Goal: Check status: Check status

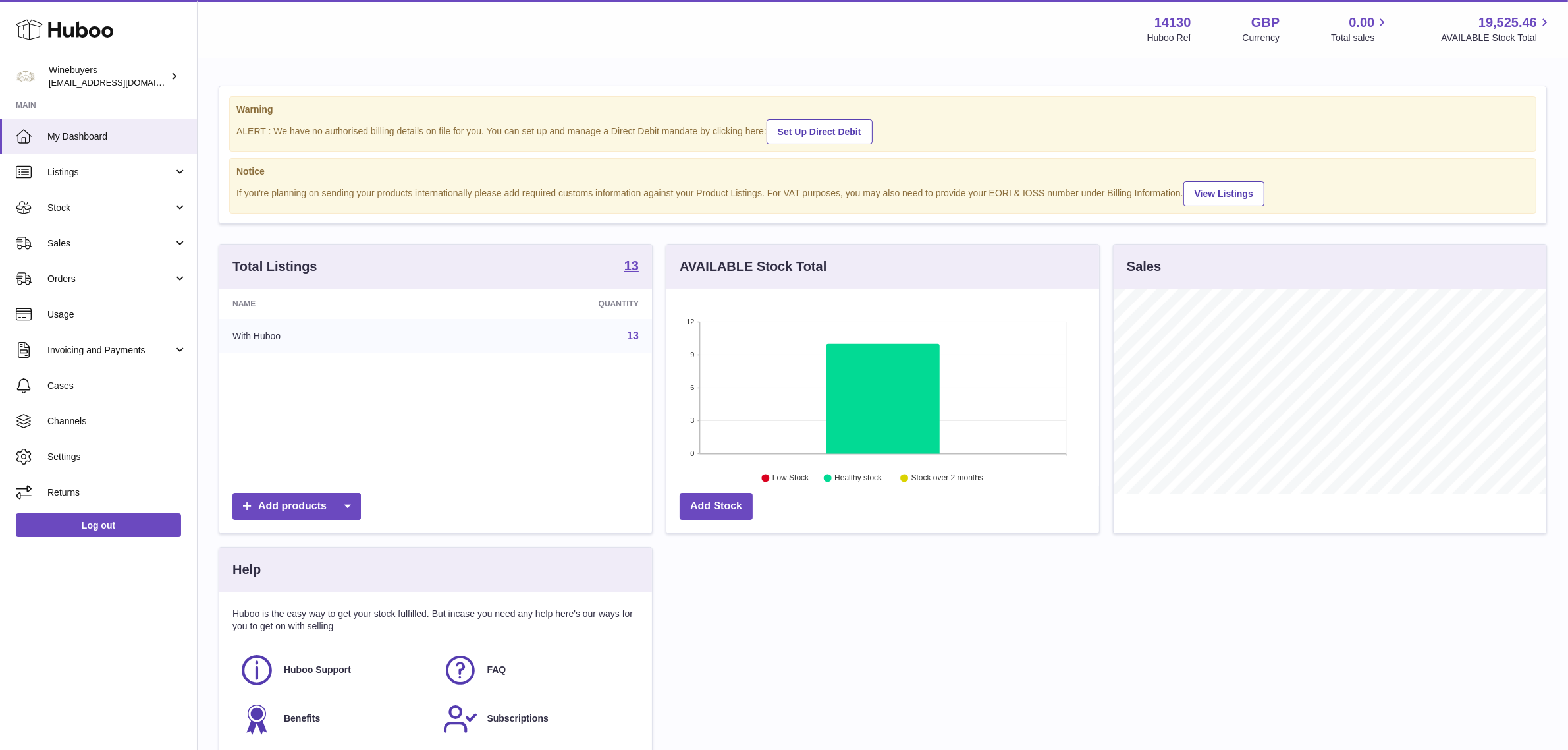
scroll to position [205, 433]
click at [86, 287] on link "Orders" at bounding box center [99, 278] width 197 height 35
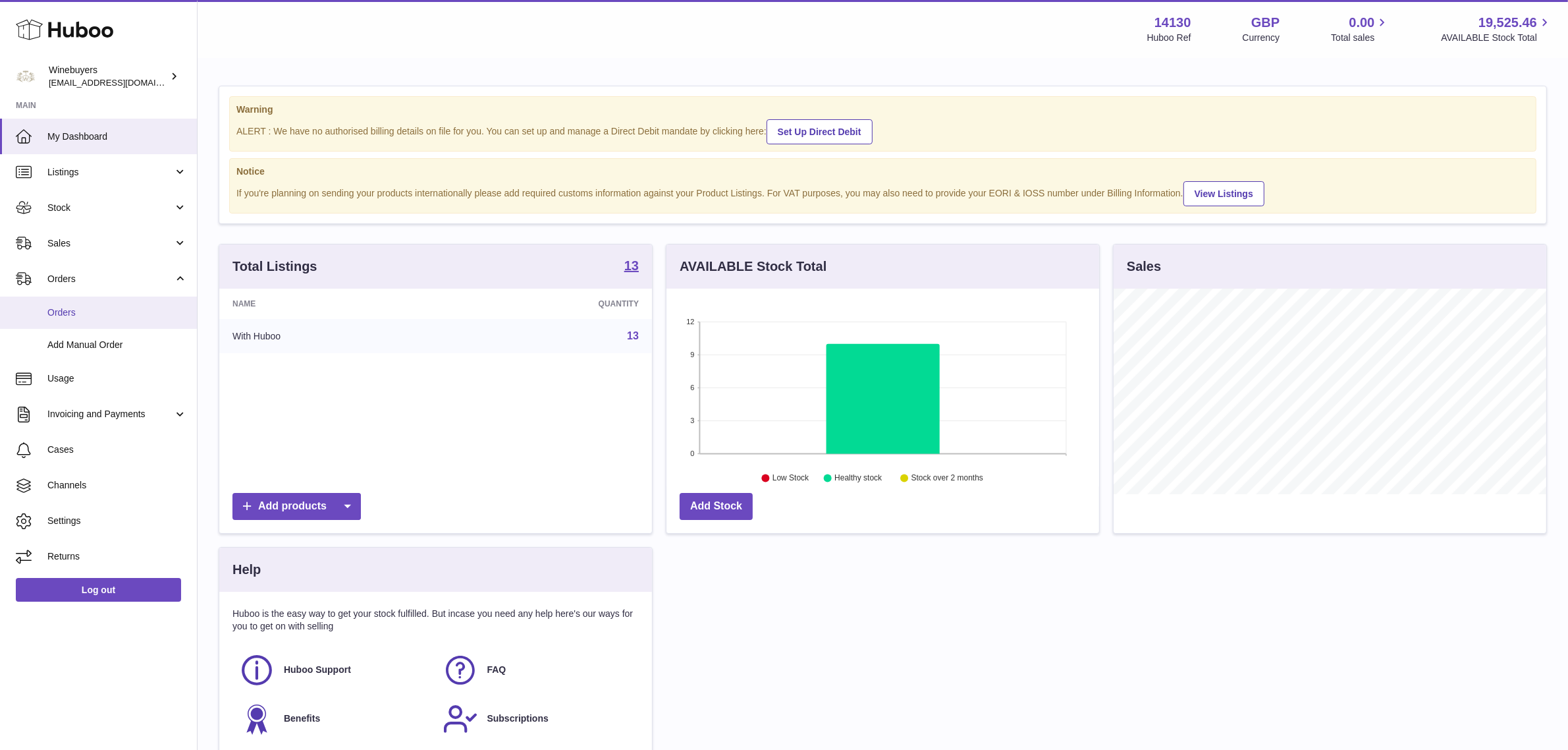
click at [78, 301] on link "Orders" at bounding box center [99, 313] width 197 height 32
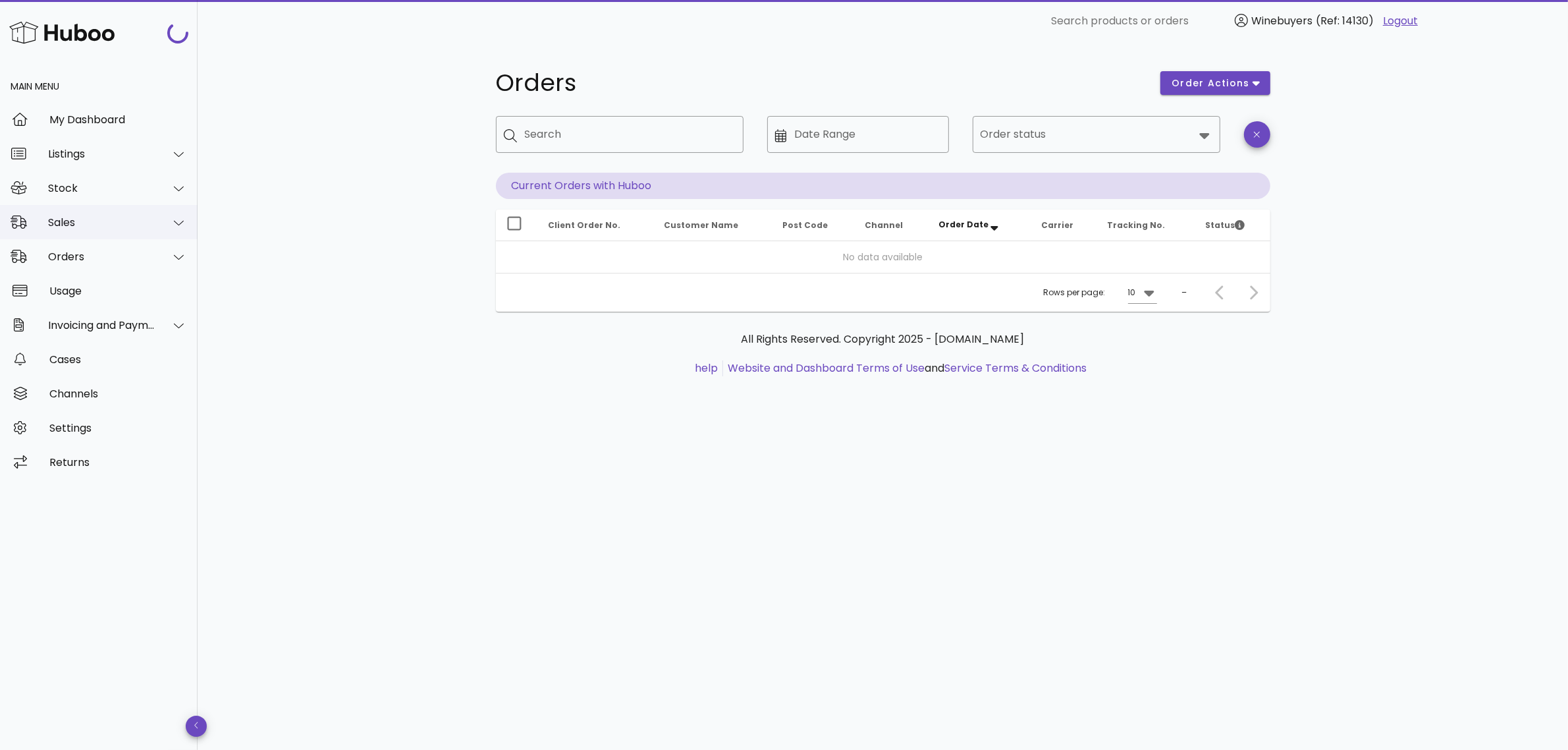
click at [87, 231] on div "Sales" at bounding box center [99, 222] width 197 height 34
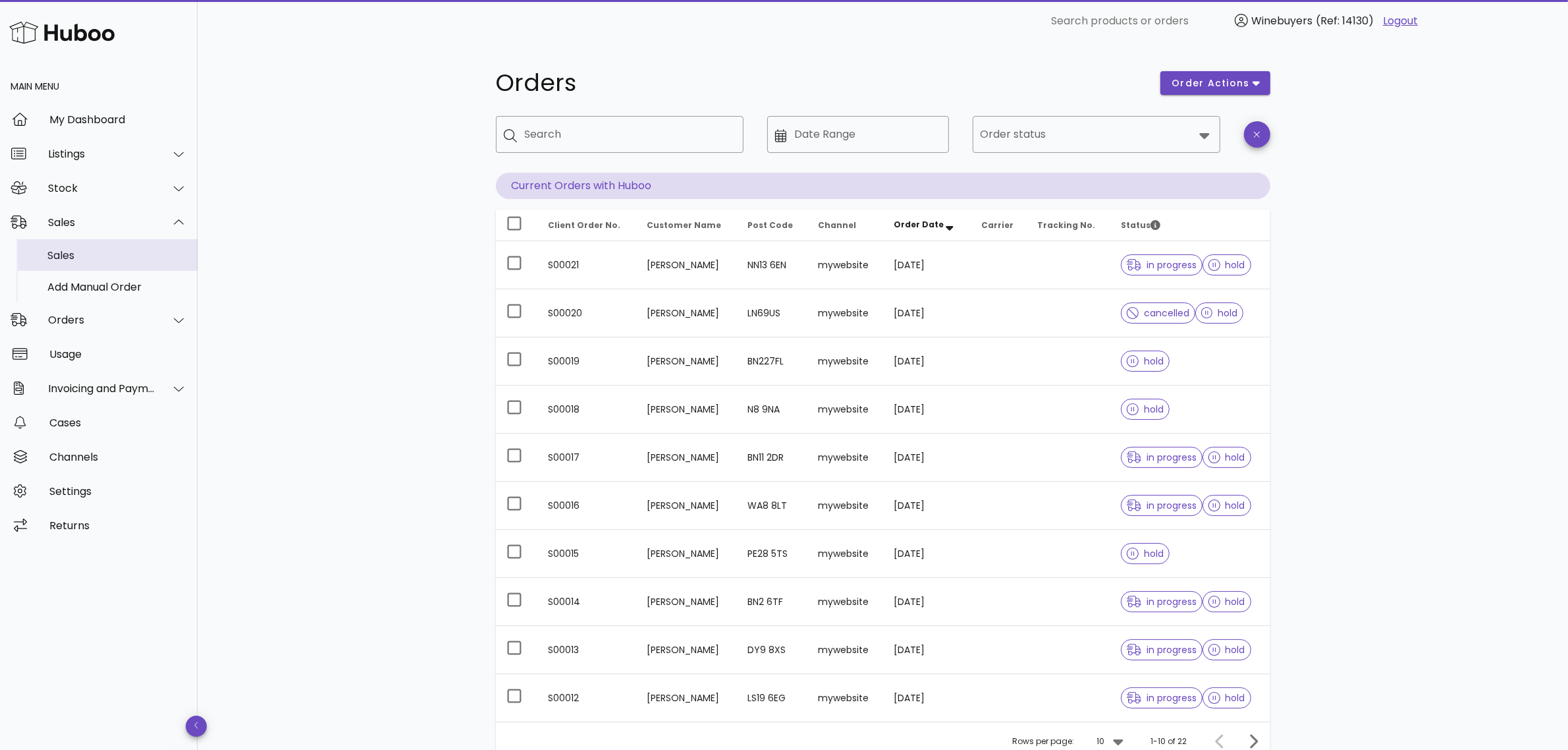
click at [91, 249] on div "Sales" at bounding box center [117, 256] width 139 height 13
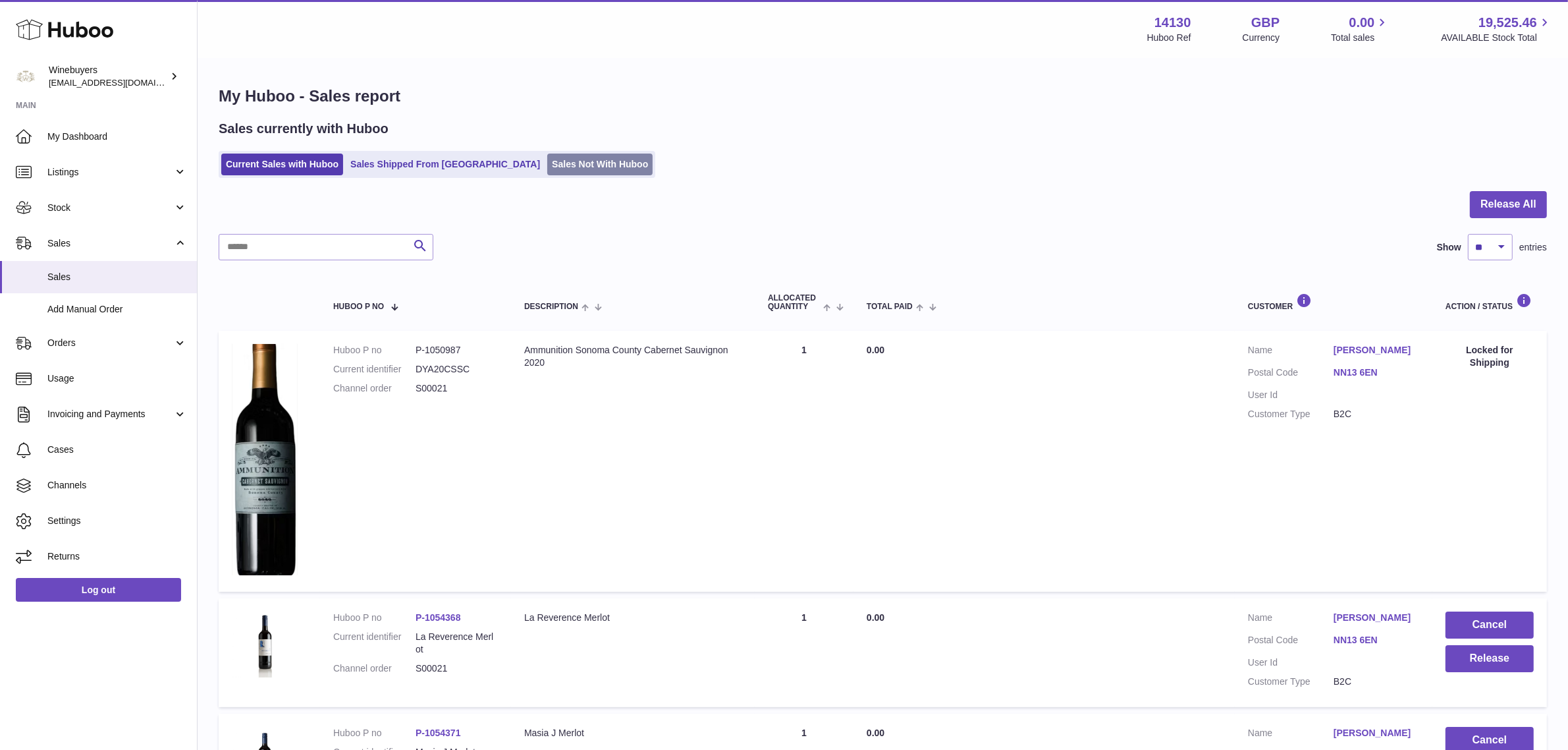
click at [548, 165] on link "Sales Not With Huboo" at bounding box center [600, 164] width 105 height 22
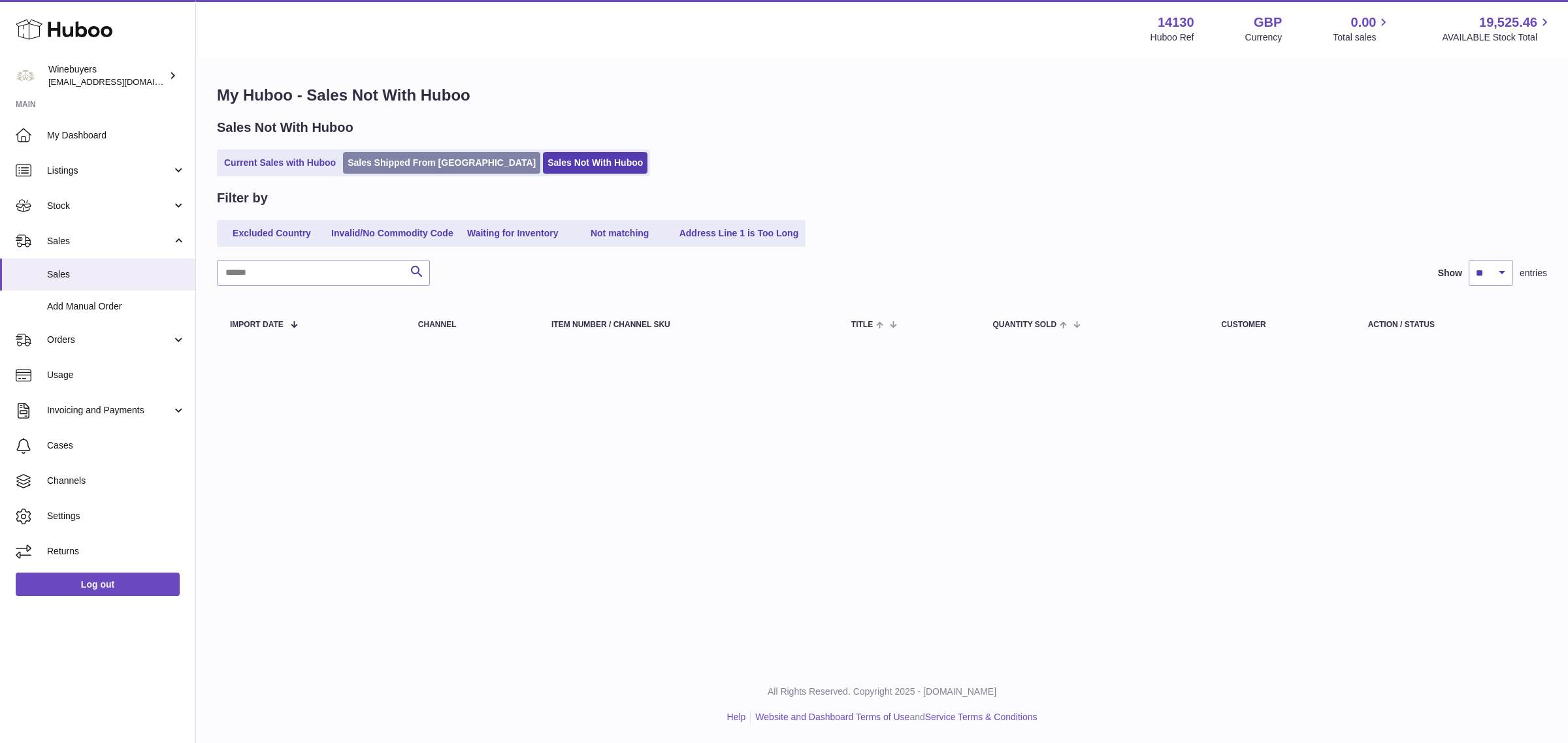
click at [375, 159] on link "Sales Shipped From [GEOGRAPHIC_DATA]" at bounding box center [441, 162] width 197 height 21
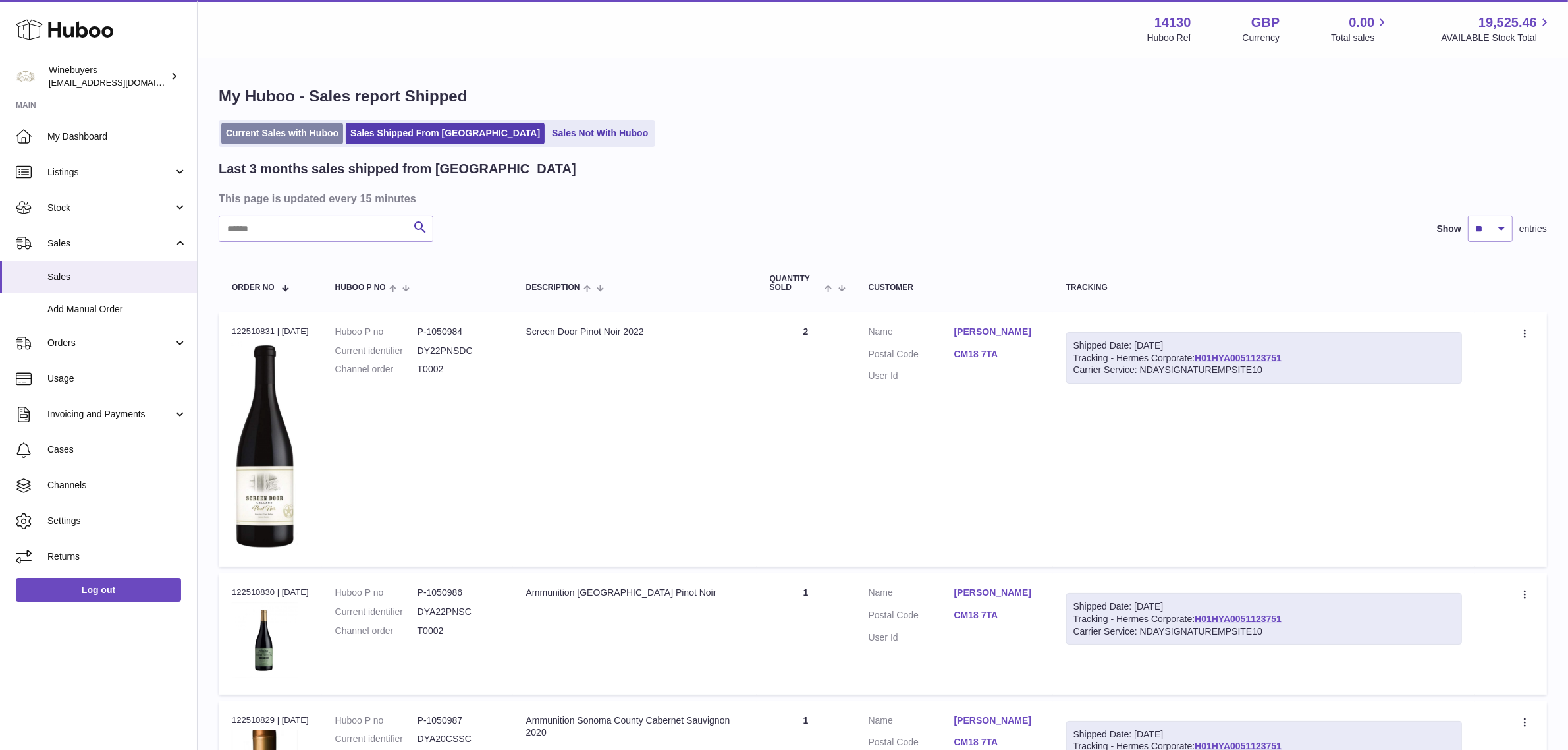
click at [274, 142] on link "Current Sales with Huboo" at bounding box center [282, 133] width 122 height 22
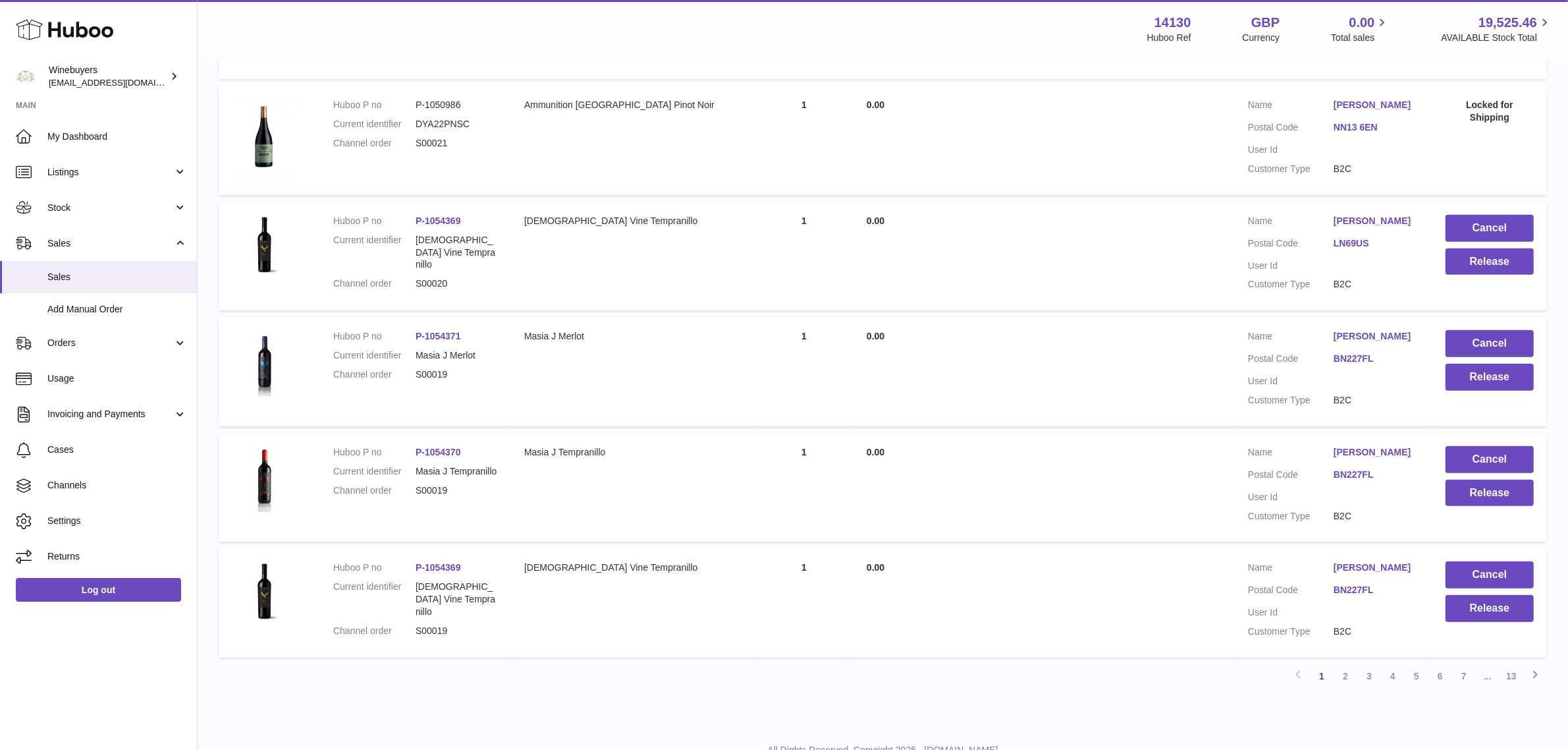
scroll to position [1027, 0]
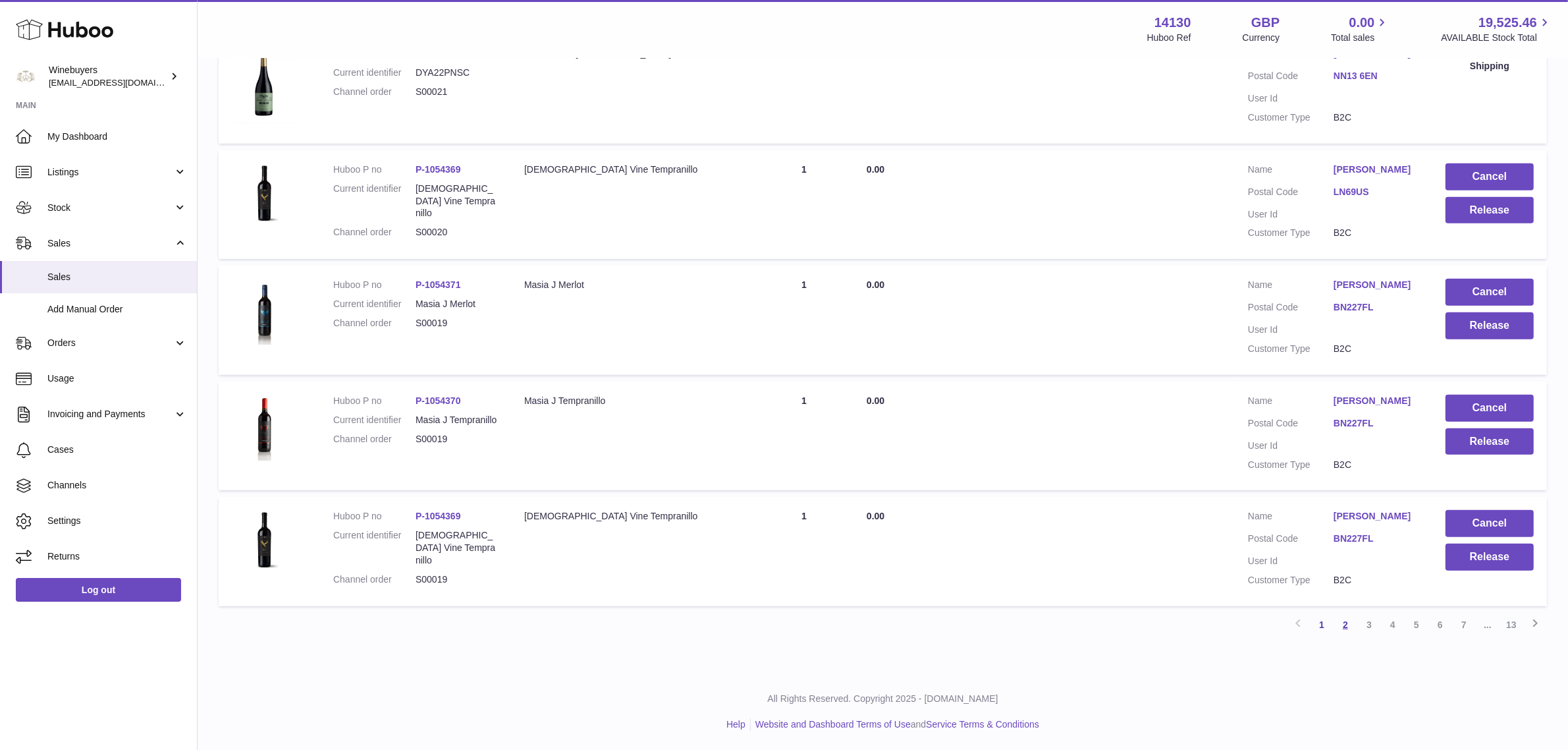
click at [1342, 626] on link "2" at bounding box center [1346, 625] width 24 height 24
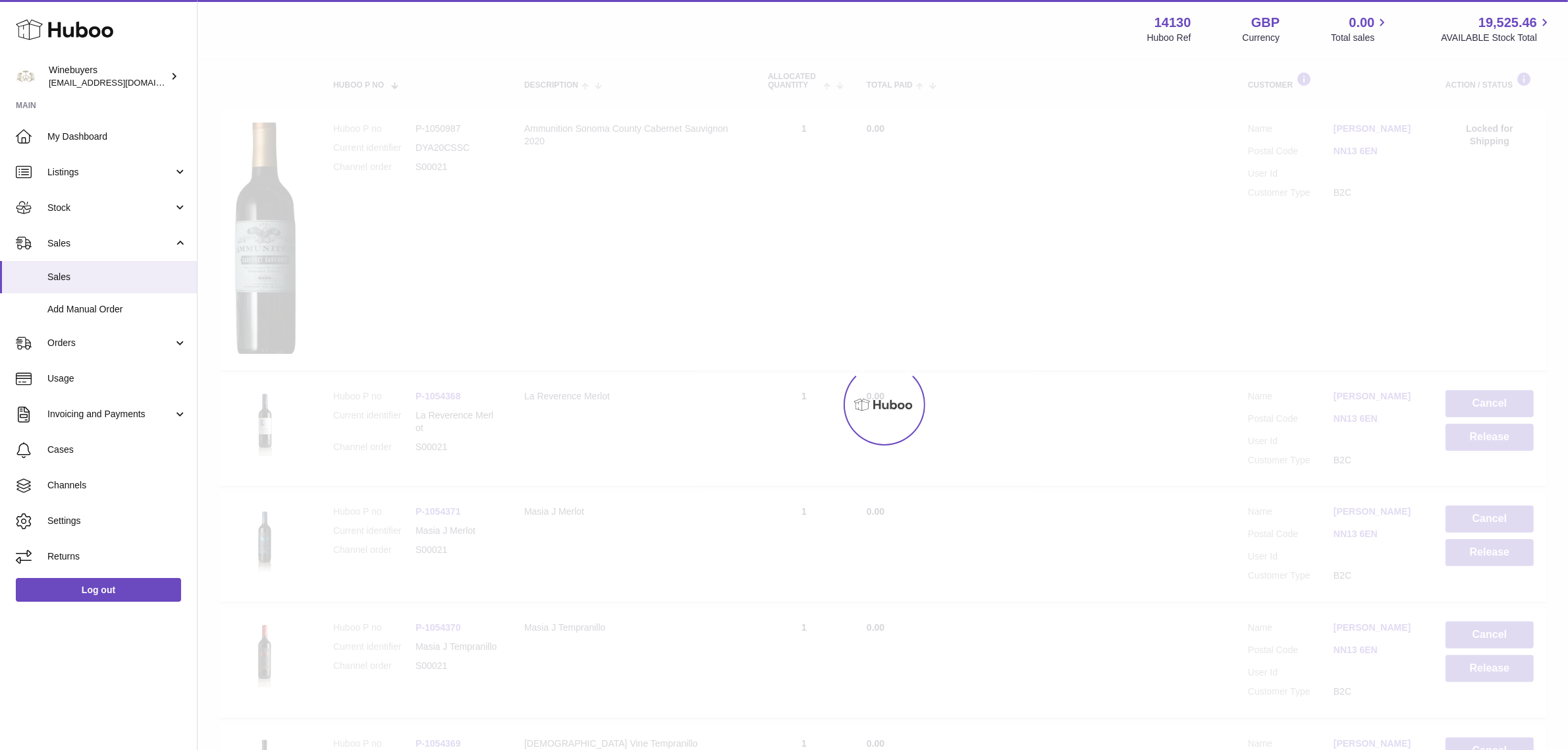
scroll to position [59, 0]
